Goal: Task Accomplishment & Management: Complete application form

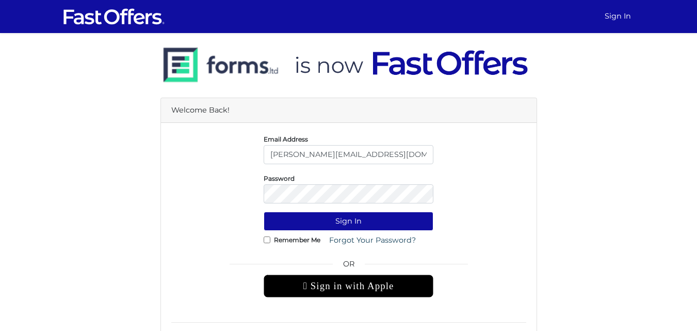
type input "[PERSON_NAME][EMAIL_ADDRESS][DOMAIN_NAME]"
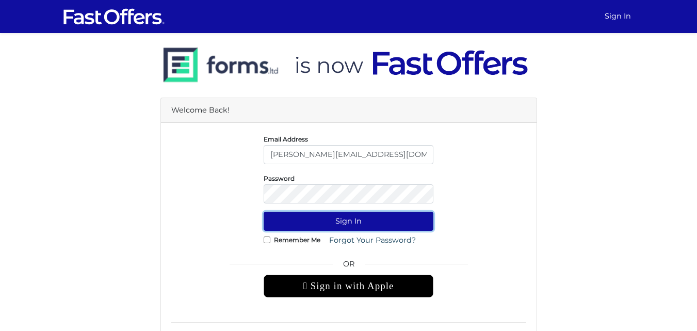
click at [317, 218] on button "Sign In" at bounding box center [349, 221] width 170 height 19
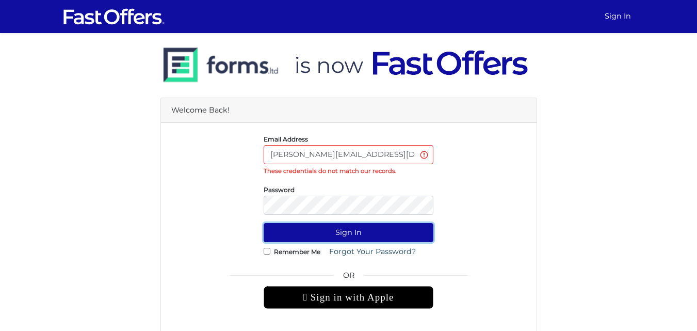
click at [320, 228] on button "Sign In" at bounding box center [349, 232] width 170 height 19
click at [333, 235] on button "Sign In" at bounding box center [349, 232] width 170 height 19
click at [324, 230] on button "Sign In" at bounding box center [349, 232] width 170 height 19
